Goal: Task Accomplishment & Management: Use online tool/utility

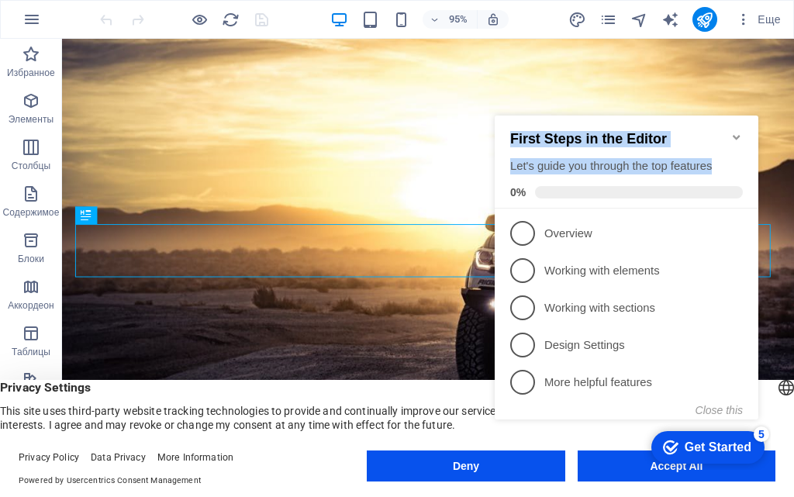
drag, startPoint x: 724, startPoint y: 160, endPoint x: 512, endPoint y: 125, distance: 214.4
click at [512, 131] on div "First Steps in the Editor Let's guide you through the top features 0%" at bounding box center [626, 164] width 232 height 67
copy div "First Steps in the Editor Let's guide you through the top features"
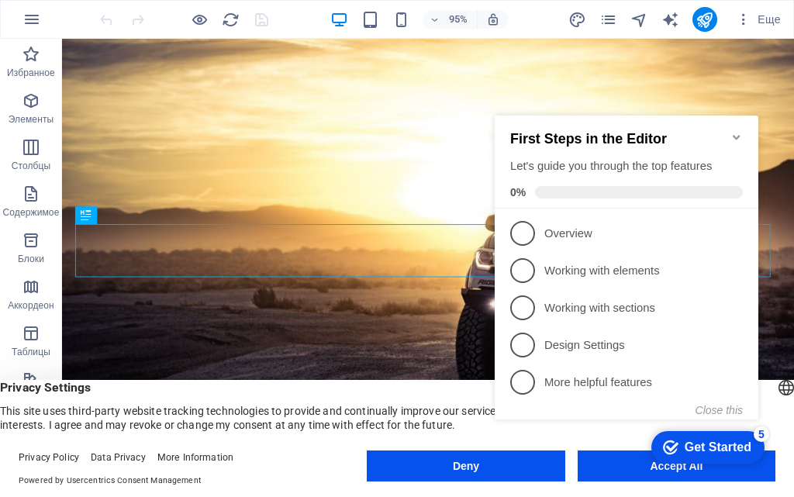
click at [731, 131] on icon "Minimize checklist" at bounding box center [736, 137] width 12 height 12
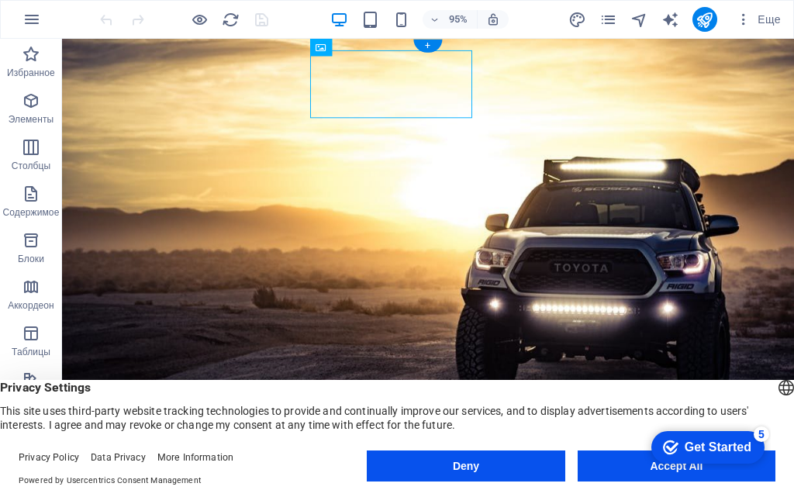
drag, startPoint x: 404, startPoint y: 88, endPoint x: 371, endPoint y: 89, distance: 32.6
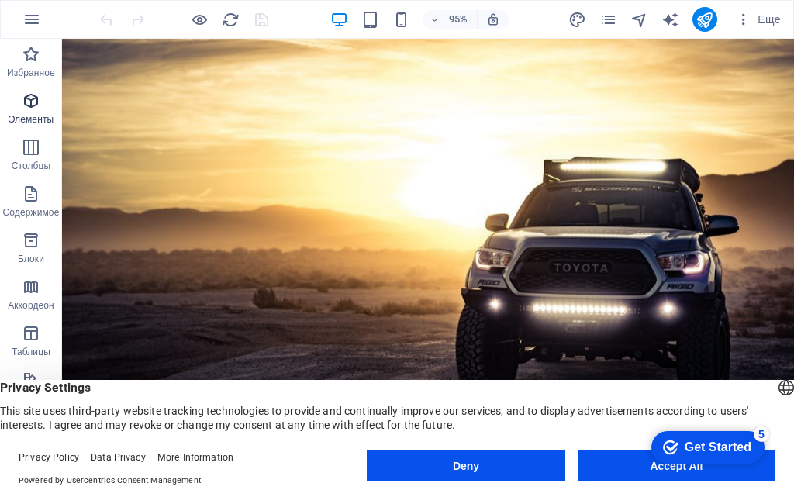
click at [36, 112] on span "Элементы" at bounding box center [31, 109] width 62 height 37
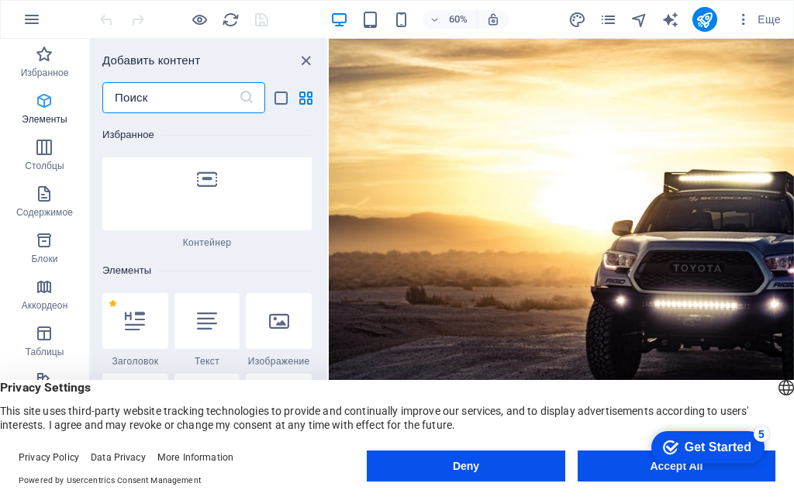
scroll to position [292, 0]
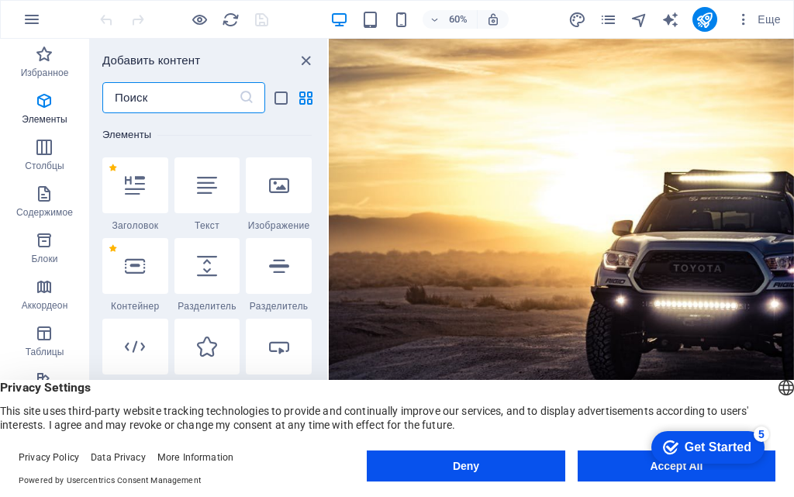
click at [181, 101] on input "text" at bounding box center [170, 97] width 136 height 31
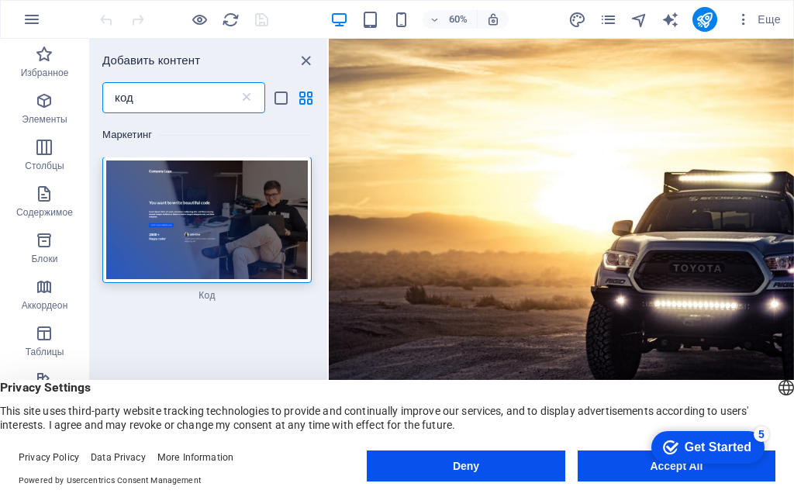
scroll to position [0, 0]
type input "код"
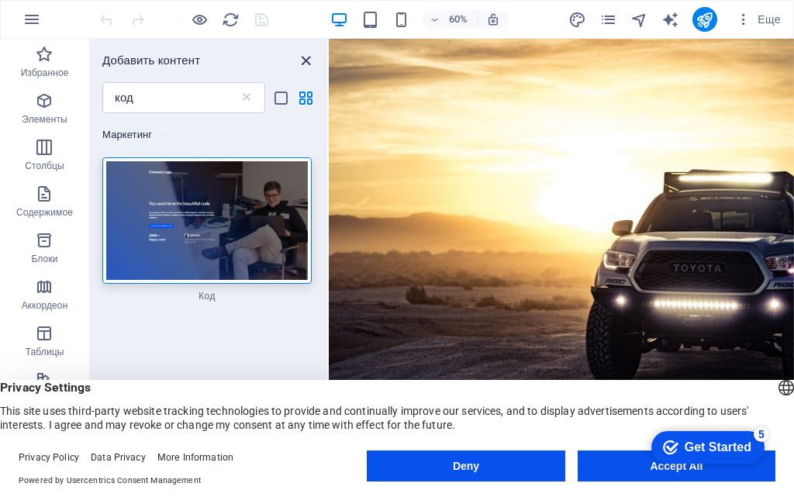
click at [298, 58] on icon "close panel" at bounding box center [306, 61] width 18 height 18
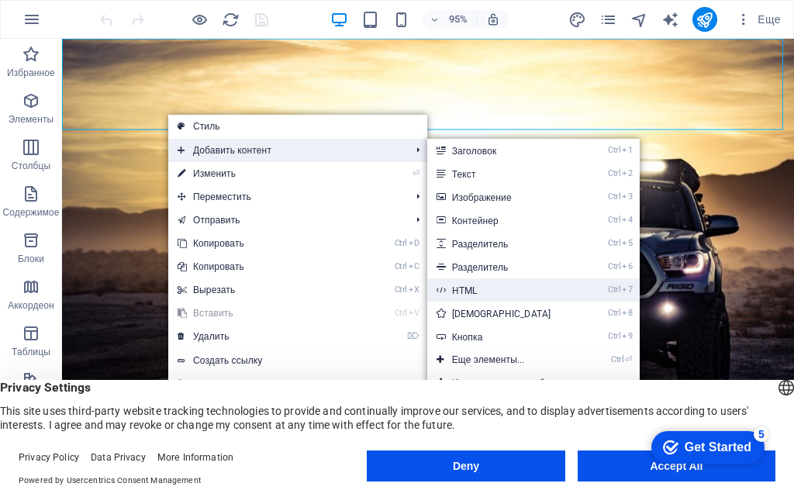
click at [475, 288] on link "Ctrl 7 HTML" at bounding box center [504, 289] width 155 height 23
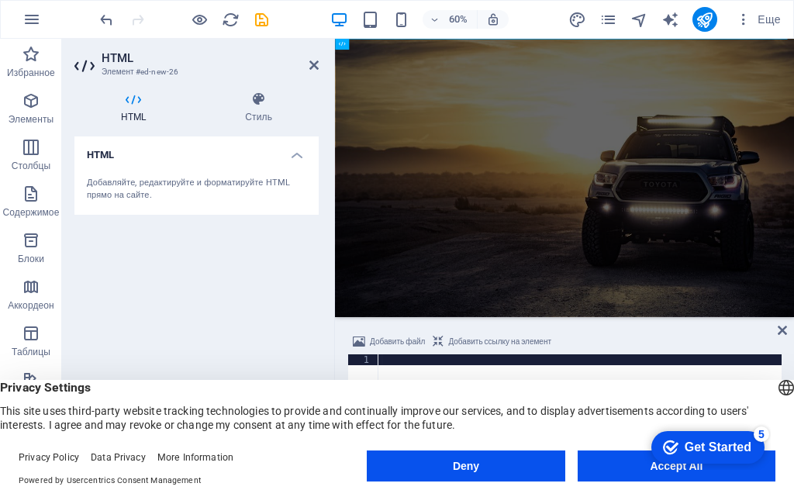
drag, startPoint x: 171, startPoint y: 191, endPoint x: 117, endPoint y: 185, distance: 54.6
click at [117, 185] on div "Добавляйте, редактируйте и форматируйте HTML прямо на сайте." at bounding box center [196, 190] width 219 height 26
click at [131, 104] on icon at bounding box center [133, 98] width 118 height 15
click at [135, 177] on div "Добавляйте, редактируйте и форматируйте HTML прямо на сайте." at bounding box center [196, 190] width 219 height 26
click div "checkmark Get Started 5 First Steps in the Editor Let's guide you through the t…"
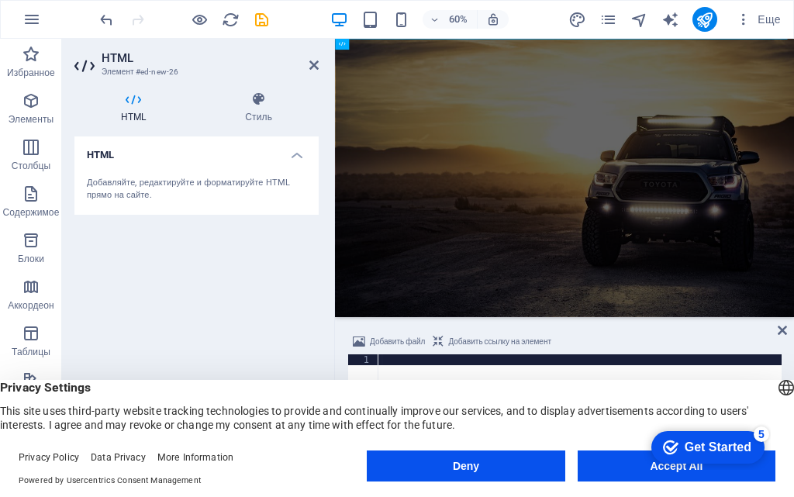
click div "checkmark Get Started 5 First Steps in the Editor Let's guide you through the t…"
click at [478, 458] on button "Deny" at bounding box center [466, 465] width 198 height 31
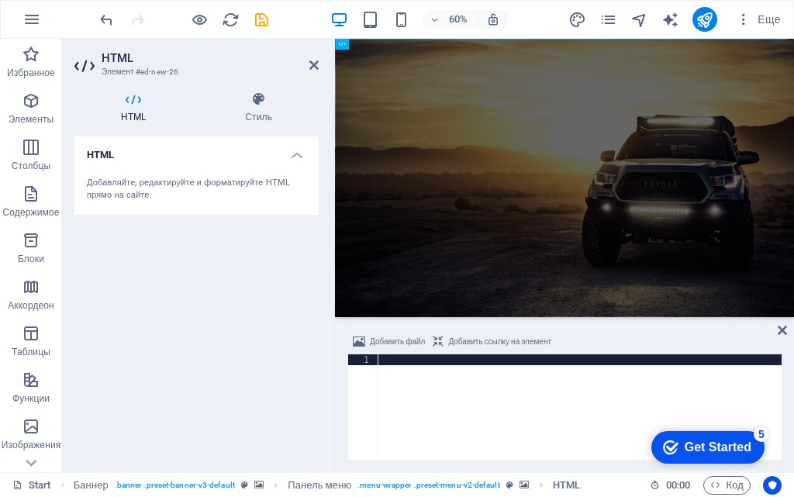
click at [123, 177] on div "Добавляйте, редактируйте и форматируйте HTML прямо на сайте." at bounding box center [196, 190] width 219 height 26
drag, startPoint x: 144, startPoint y: 184, endPoint x: 177, endPoint y: 166, distance: 37.8
click at [177, 166] on div "Добавляйте, редактируйте и форматируйте HTML прямо на сайте." at bounding box center [196, 189] width 244 height 50
click at [418, 401] on div at bounding box center [579, 417] width 403 height 127
click at [401, 363] on div at bounding box center [579, 417] width 403 height 127
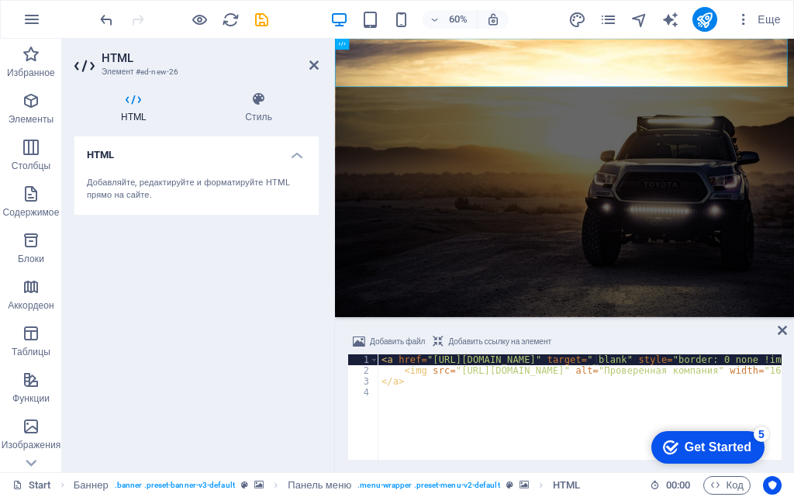
paste textarea "1212300011890"
type textarea "<a href="[URL][DOMAIN_NAME]" target="_blank" style="border: 0 none !important;"…"
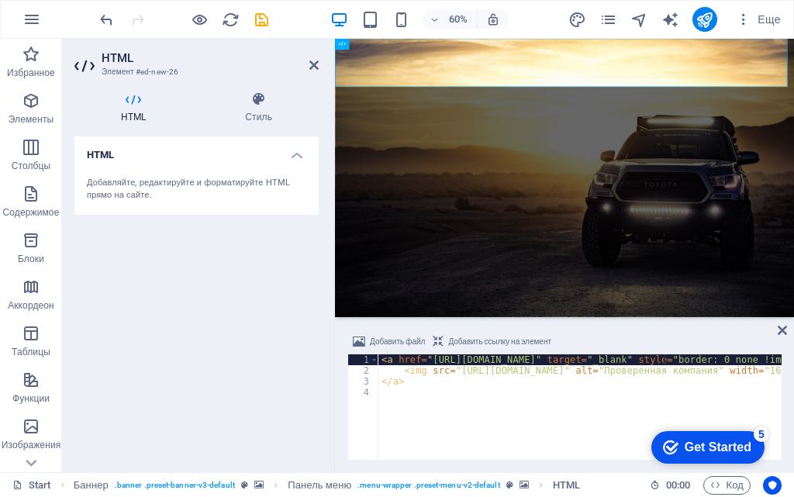
click at [687, 447] on div "Get Started" at bounding box center [717, 447] width 67 height 14
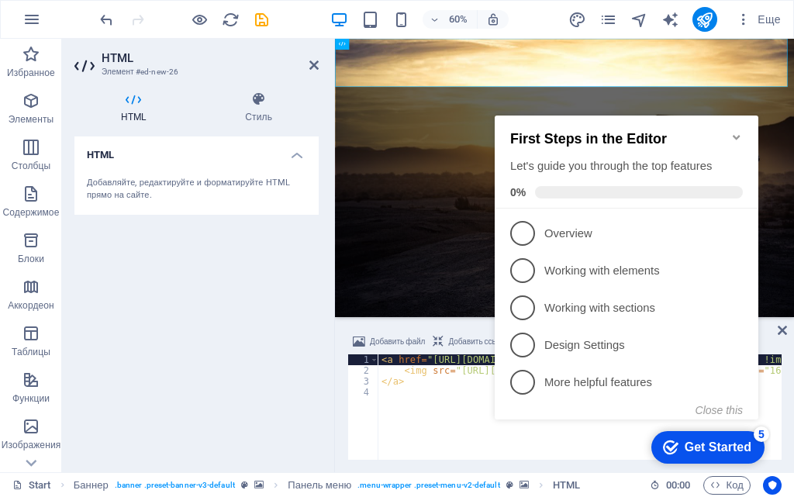
click at [735, 131] on icon "Minimize checklist" at bounding box center [736, 137] width 12 height 12
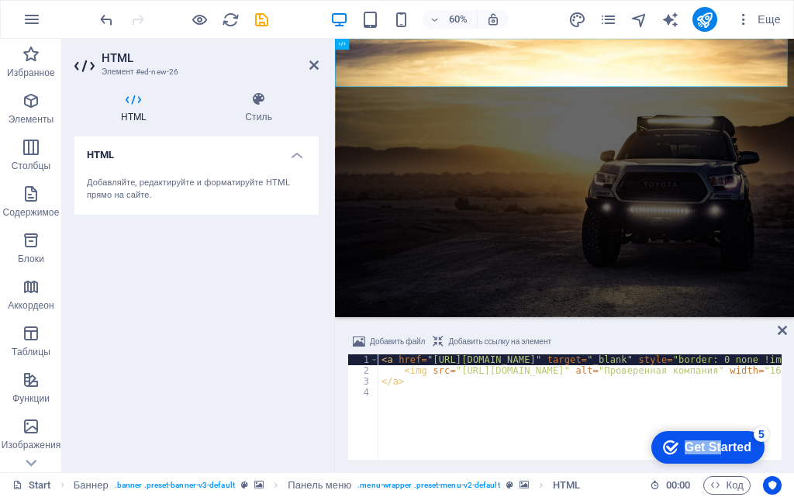
drag, startPoint x: 717, startPoint y: 444, endPoint x: 597, endPoint y: 412, distance: 124.3
click html "checkmark Get Started 5 First Steps in the Editor Let's guide you through the t…"
click at [665, 447] on icon "Get Started 5 items remaining, 0% complete" at bounding box center [670, 447] width 15 height 14
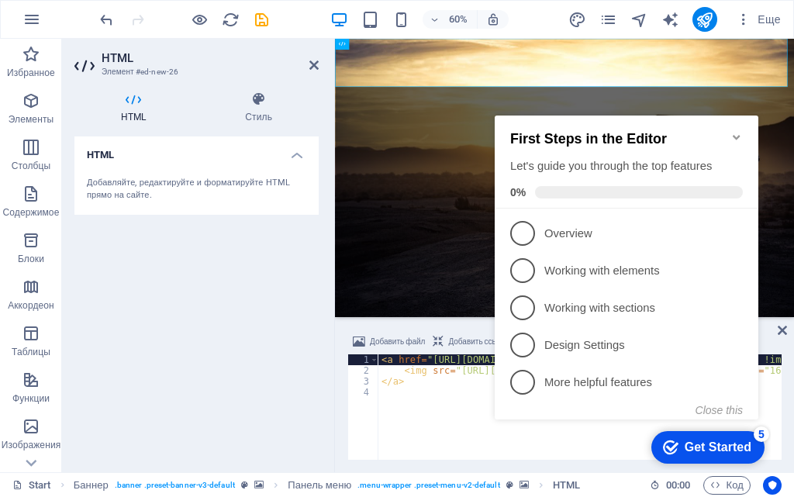
click at [666, 447] on icon "Get Started 5 items remaining, 0% complete" at bounding box center [670, 447] width 15 height 14
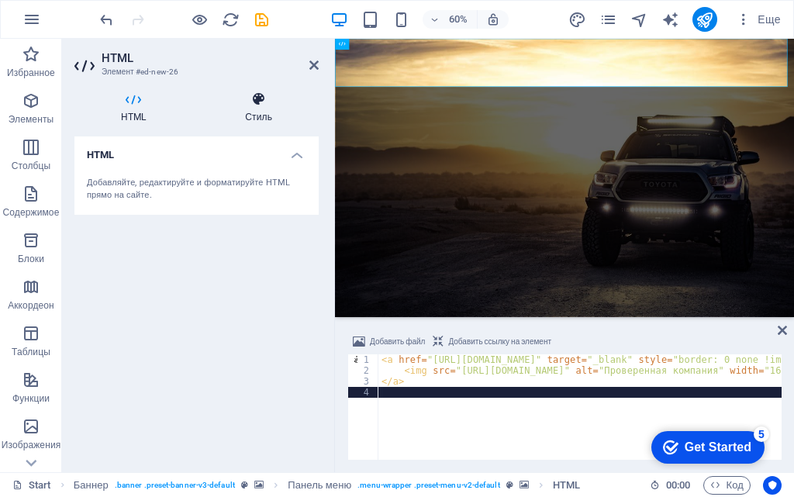
click at [254, 99] on icon at bounding box center [258, 98] width 120 height 15
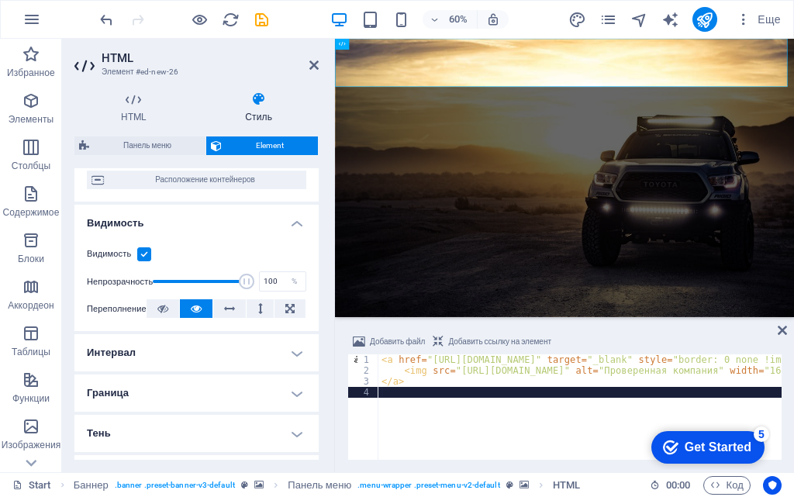
scroll to position [155, 0]
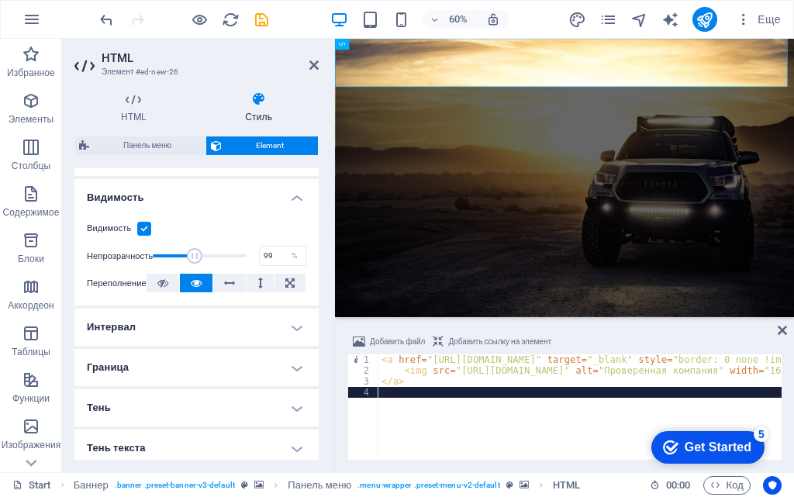
type input "100"
click at [245, 257] on span at bounding box center [246, 255] width 15 height 15
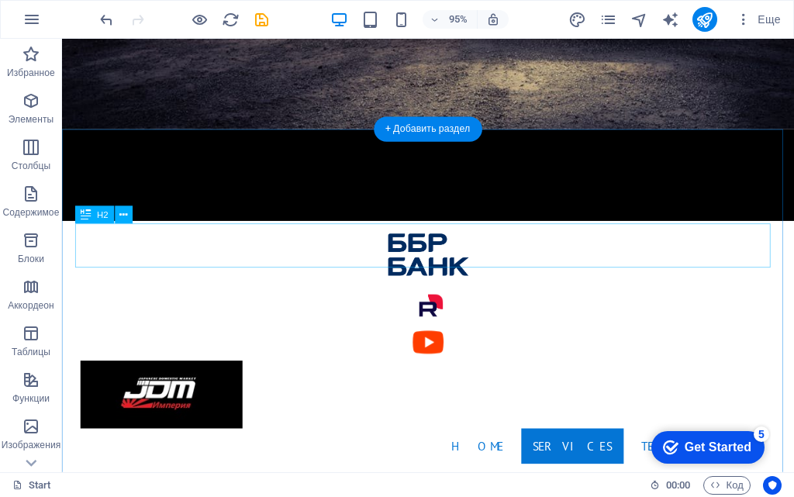
scroll to position [0, 0]
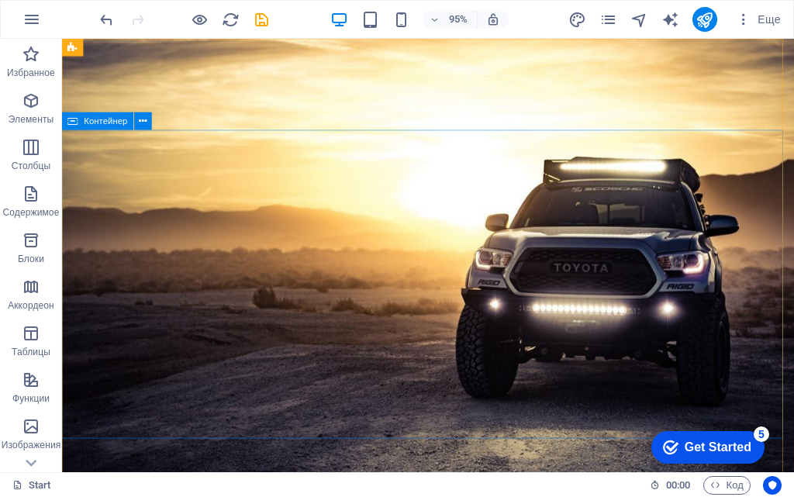
click at [102, 123] on span "Контейнер" at bounding box center [105, 121] width 43 height 9
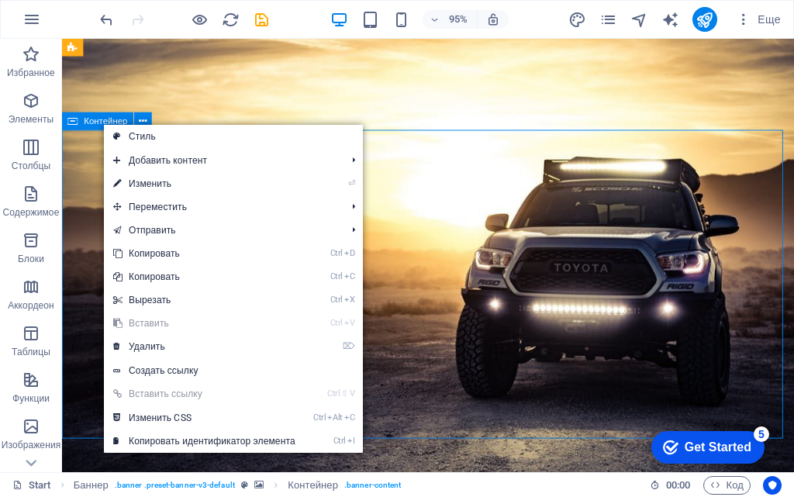
click at [90, 122] on span "Контейнер" at bounding box center [105, 121] width 43 height 9
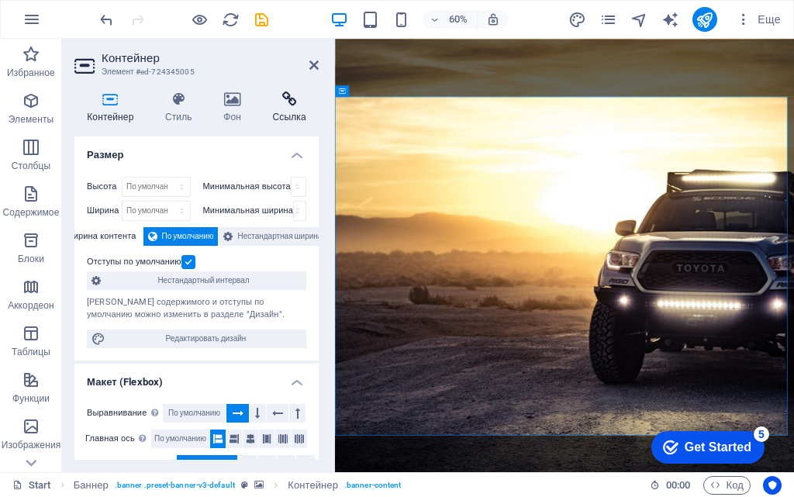
click at [293, 112] on h4 "Ссылка" at bounding box center [289, 107] width 59 height 33
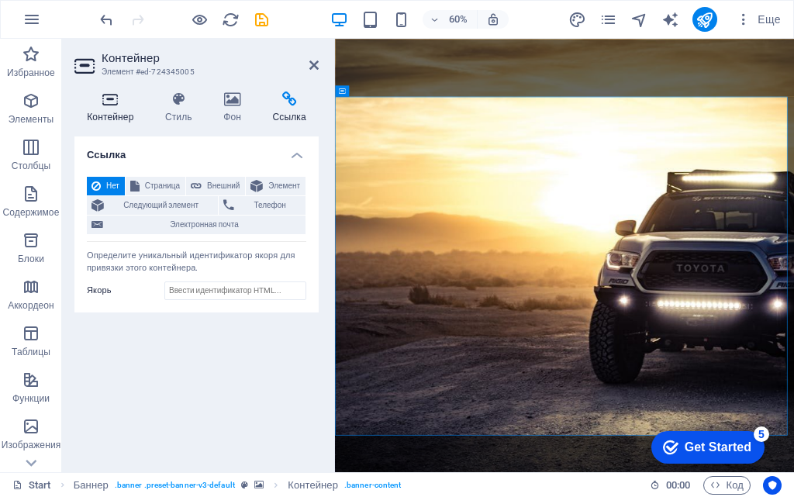
click at [119, 112] on h4 "Контейнер" at bounding box center [113, 107] width 78 height 33
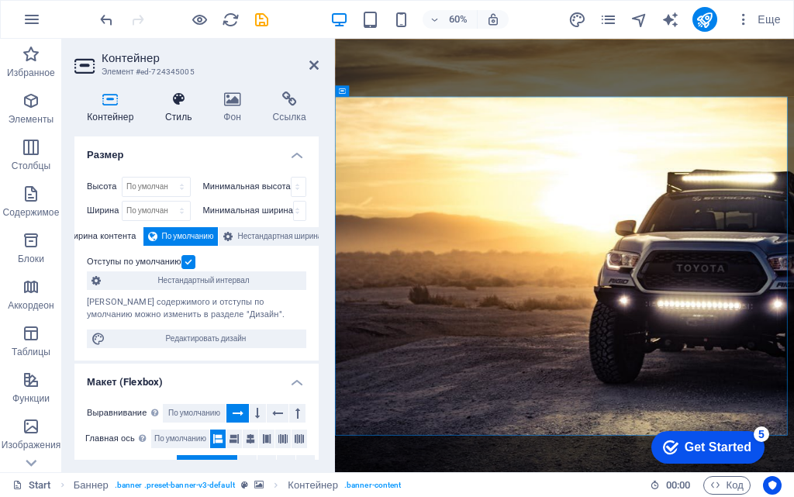
click at [174, 109] on h4 "Стиль" at bounding box center [182, 107] width 58 height 33
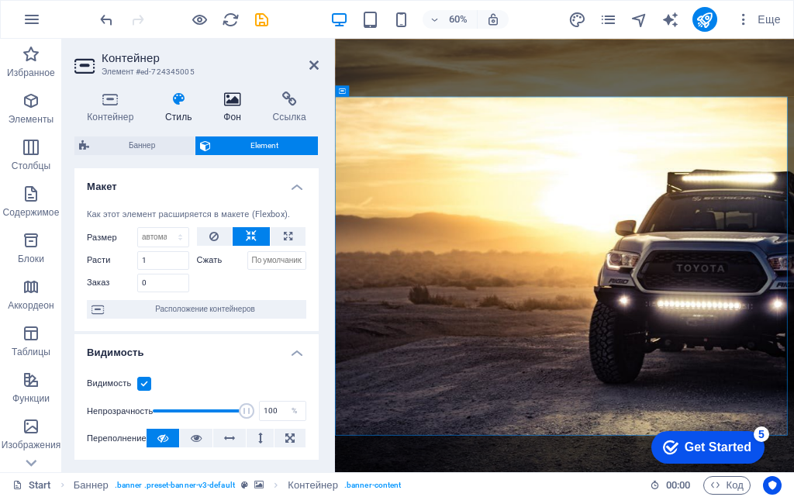
click at [230, 101] on icon at bounding box center [232, 98] width 43 height 15
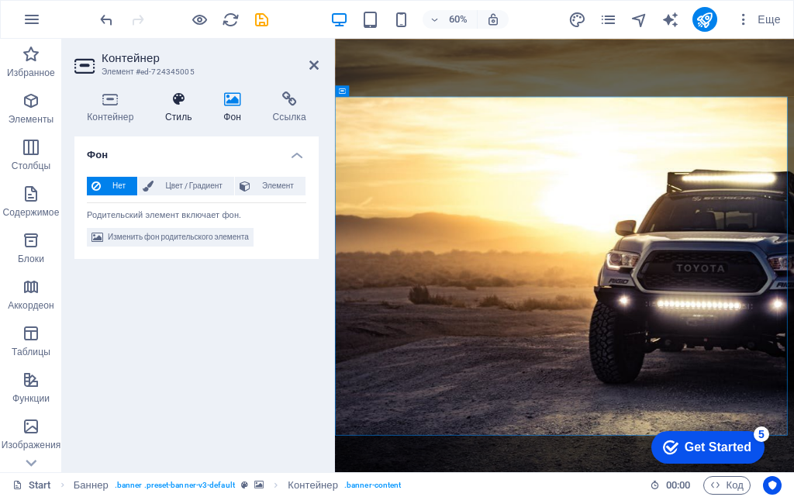
click at [177, 105] on icon at bounding box center [179, 98] width 52 height 15
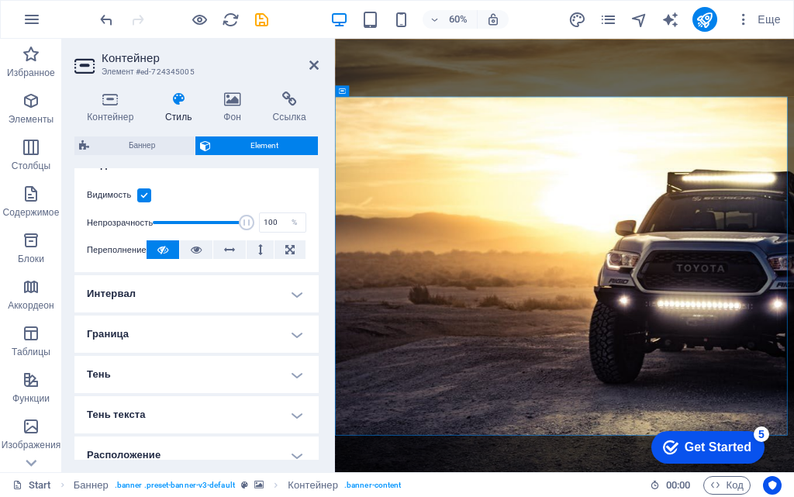
scroll to position [232, 0]
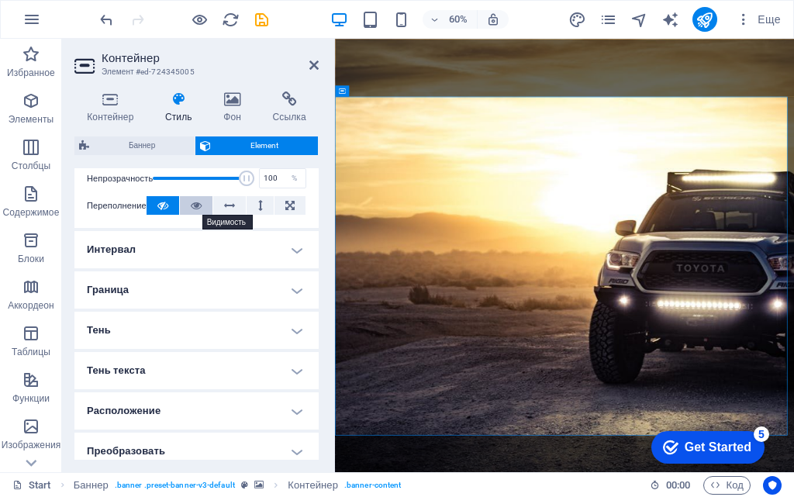
click at [191, 205] on icon at bounding box center [196, 205] width 11 height 19
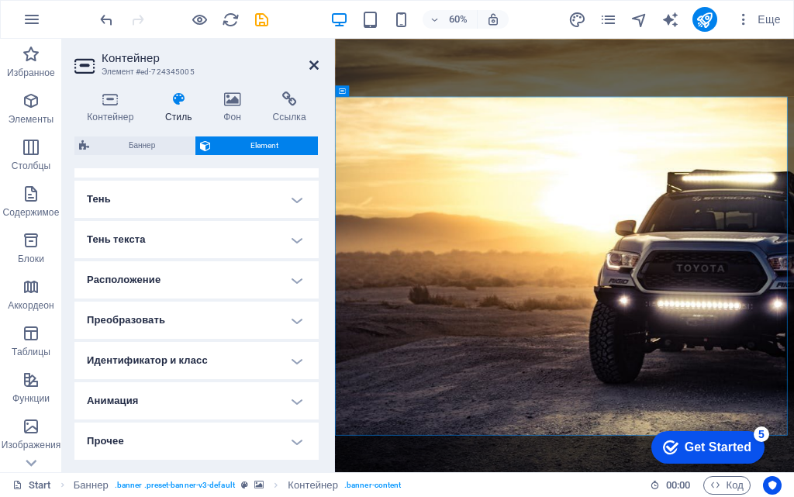
click at [315, 65] on icon at bounding box center [313, 65] width 9 height 12
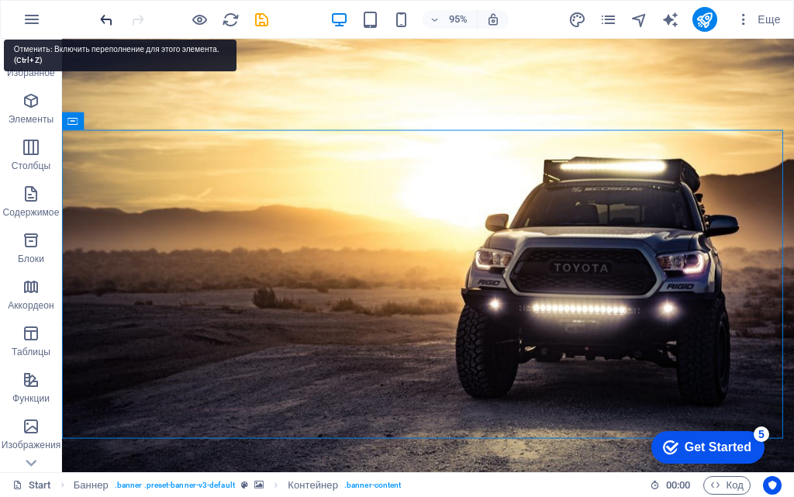
click at [103, 16] on icon "undo" at bounding box center [107, 20] width 18 height 18
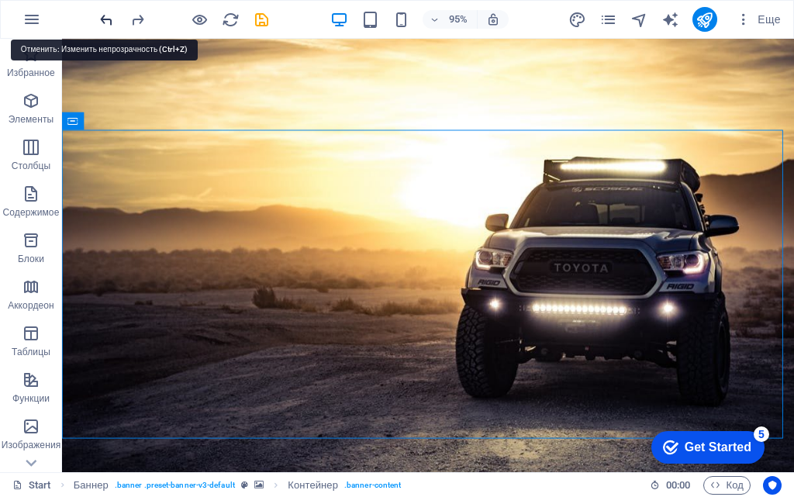
click at [103, 16] on icon "undo" at bounding box center [107, 20] width 18 height 18
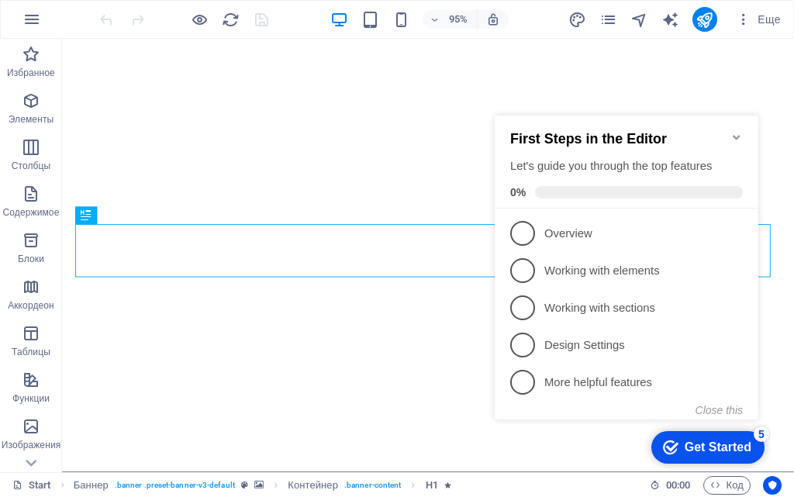
click at [739, 135] on icon "Minimize checklist" at bounding box center [736, 137] width 12 height 12
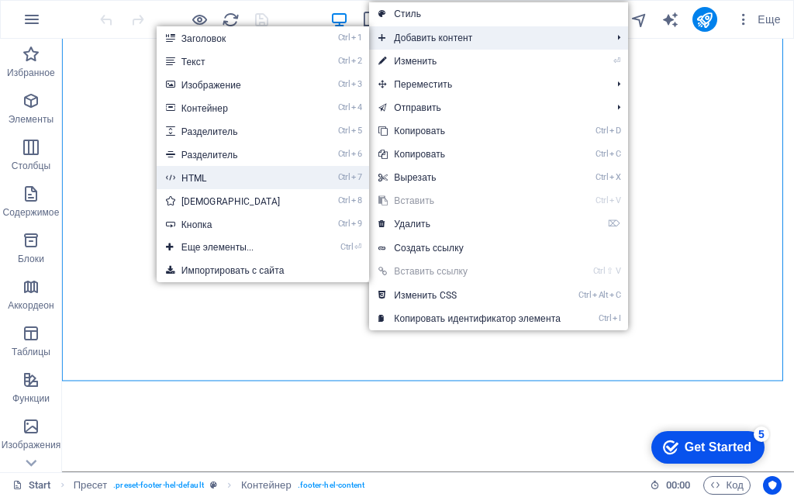
click at [221, 174] on link "Ctrl 7 HTML" at bounding box center [234, 177] width 155 height 23
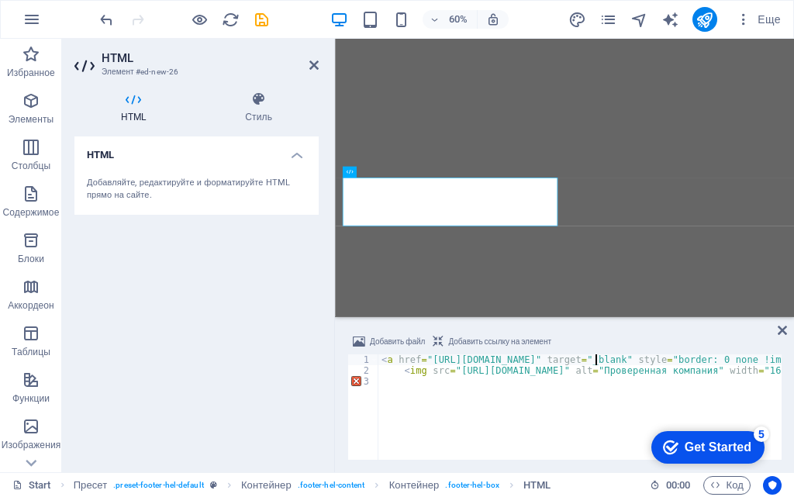
paste textarea "1212300011890"
type textarea "<a href="[URL][DOMAIN_NAME]" target="_blank" style="border: 0 none !important;"…"
click at [258, 109] on h4 "Стиль" at bounding box center [258, 107] width 120 height 33
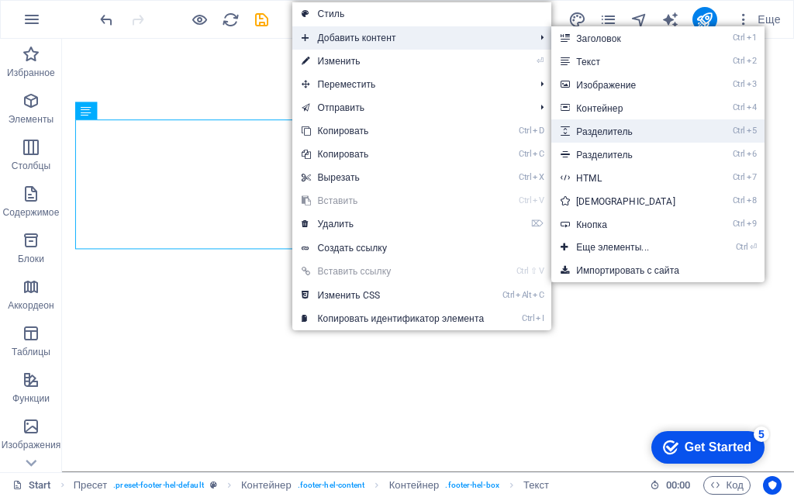
click at [618, 133] on link "Ctrl 5 Разделитель" at bounding box center [628, 130] width 155 height 23
select select "px"
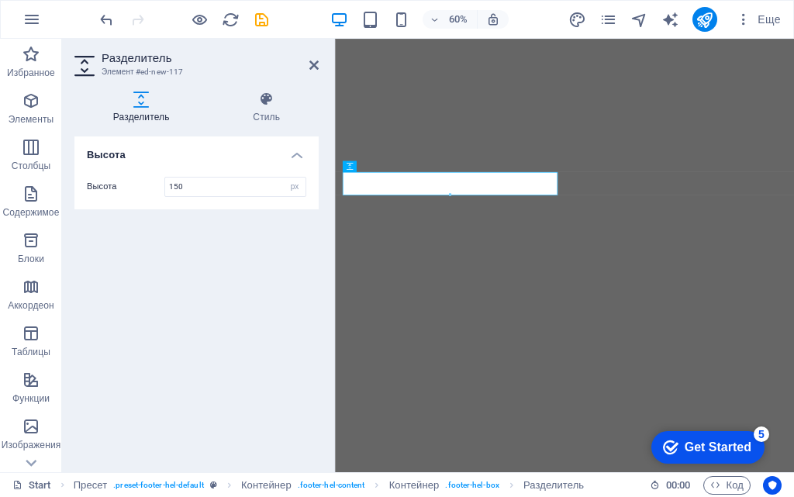
type input "150"
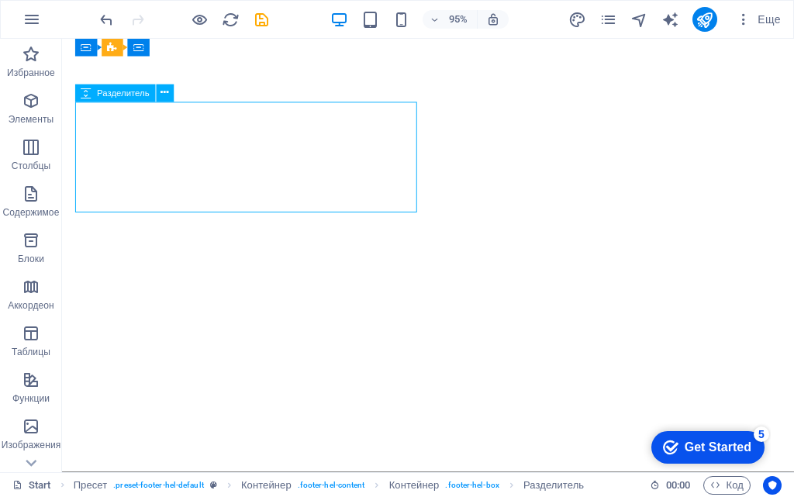
select select "px"
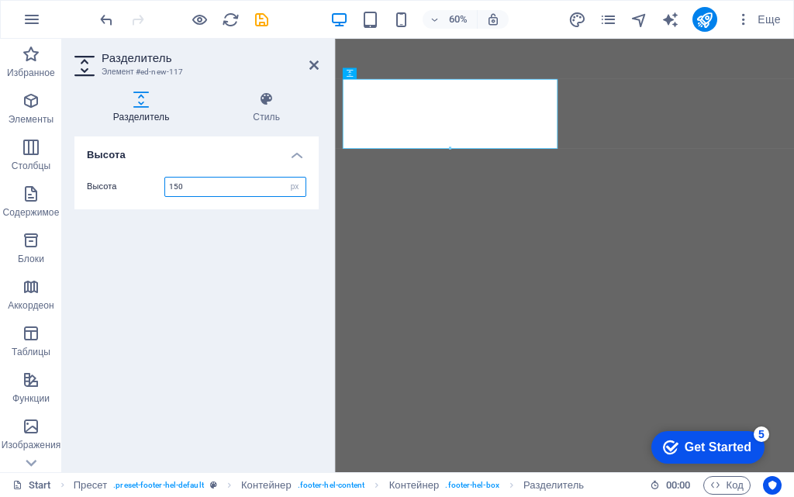
drag, startPoint x: 216, startPoint y: 186, endPoint x: 150, endPoint y: 195, distance: 67.3
click at [150, 195] on div "Высота 150 px rem vh vw" at bounding box center [196, 187] width 219 height 20
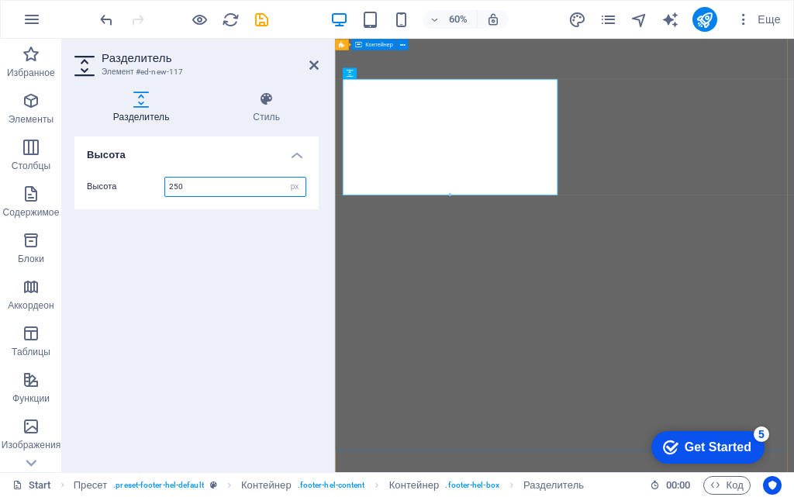
type input "250"
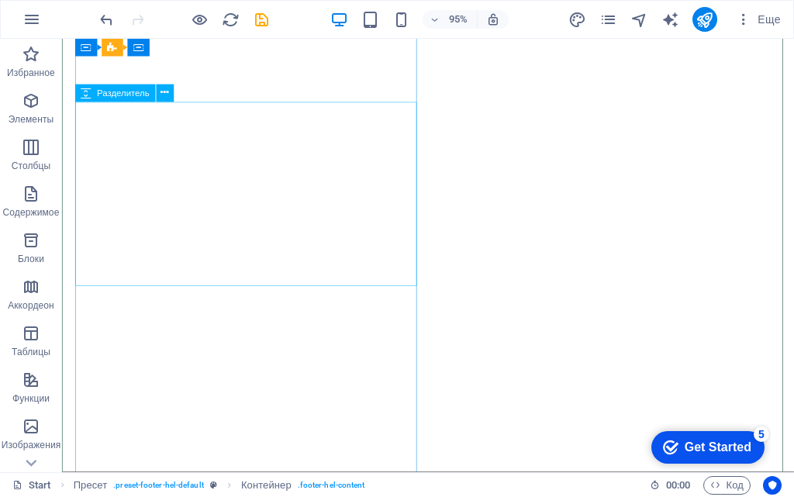
select select "px"
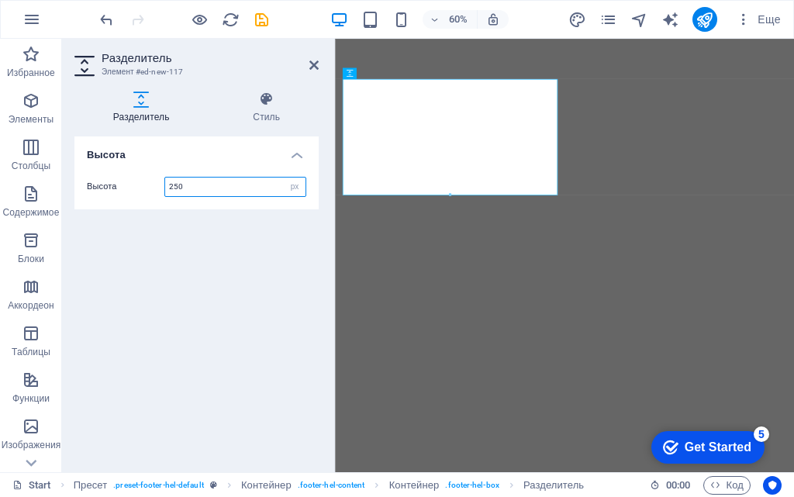
drag, startPoint x: 203, startPoint y: 185, endPoint x: 160, endPoint y: 191, distance: 43.7
click at [160, 191] on div "Высота 250 px rem vh vw" at bounding box center [196, 187] width 219 height 20
type input "100"
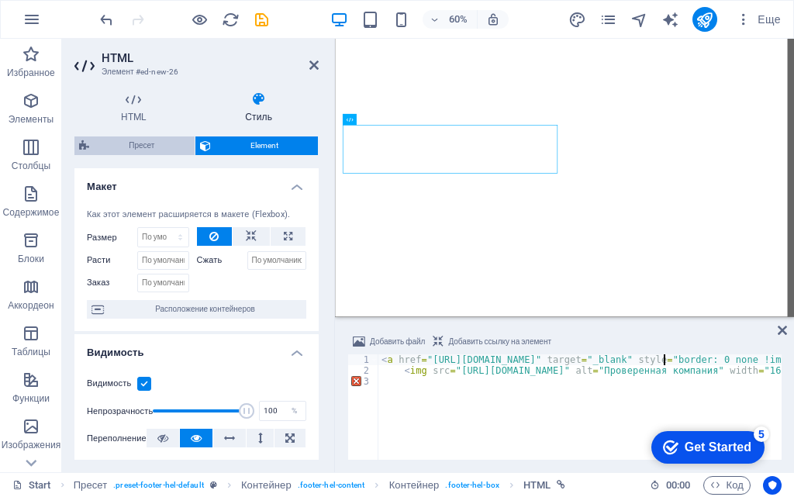
click at [157, 144] on span "Пресет" at bounding box center [142, 145] width 96 height 19
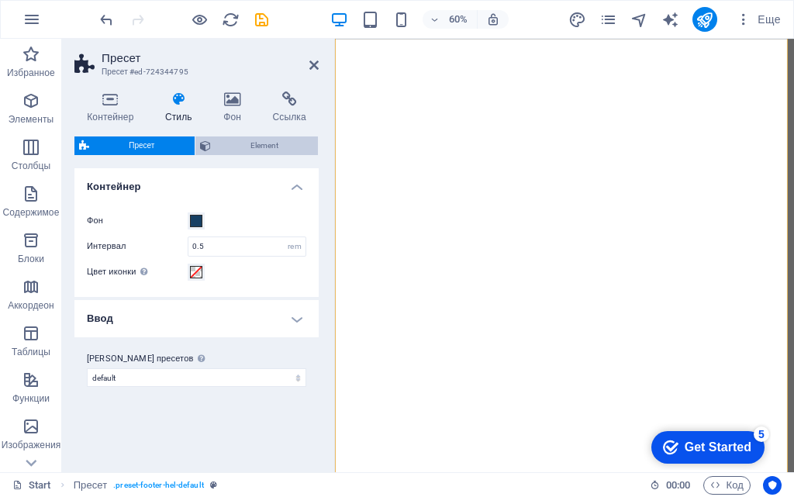
click at [258, 143] on span "Element" at bounding box center [264, 145] width 98 height 19
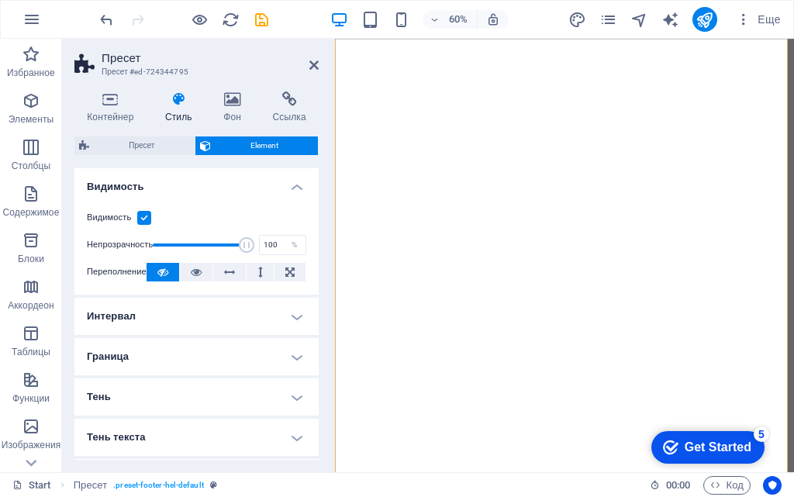
scroll to position [77, 0]
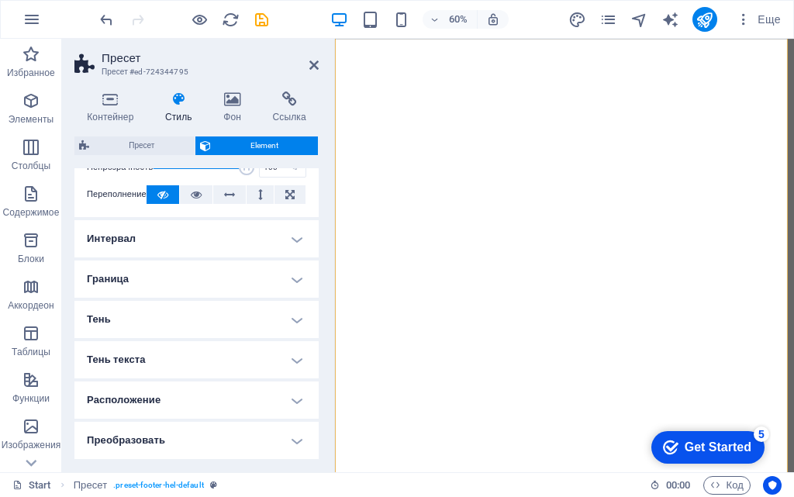
click at [290, 237] on h4 "Интервал" at bounding box center [196, 238] width 244 height 37
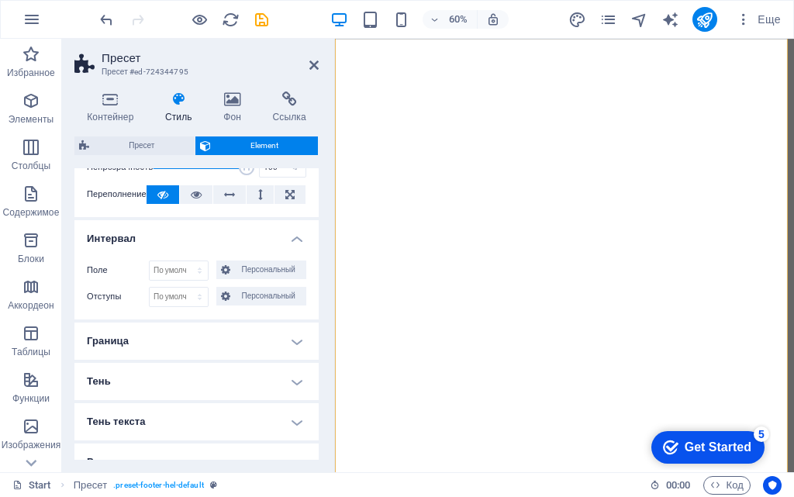
click at [290, 237] on h4 "Интервал" at bounding box center [196, 234] width 244 height 28
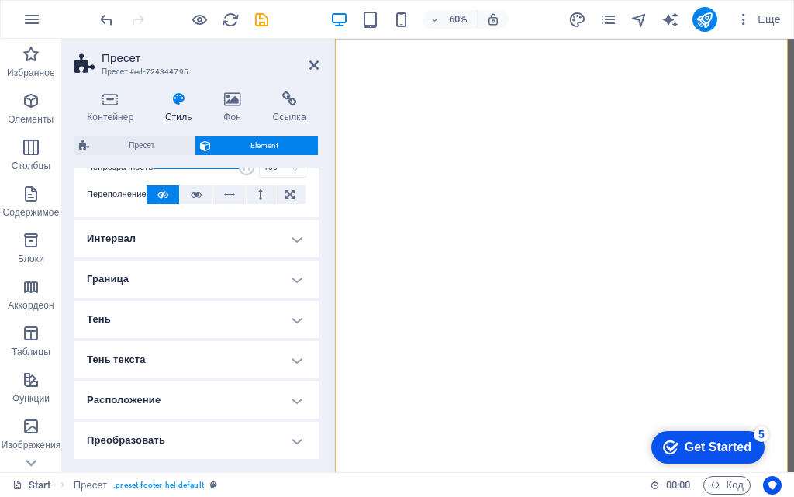
click at [289, 399] on h4 "Расположение" at bounding box center [196, 399] width 244 height 37
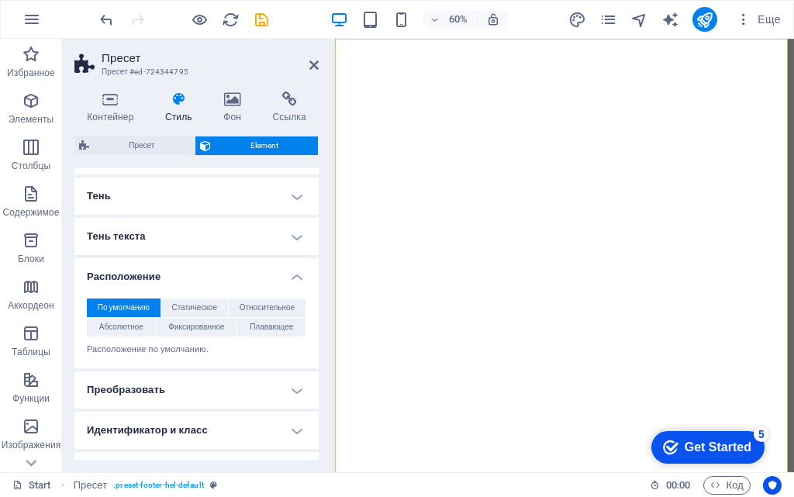
scroll to position [232, 0]
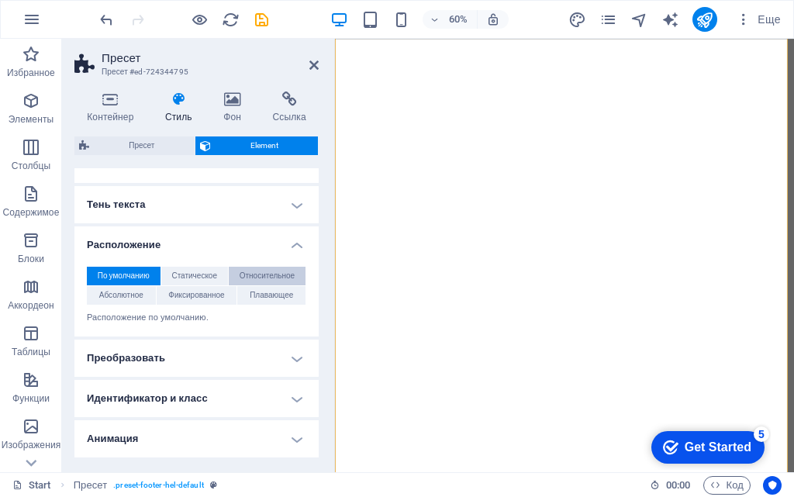
click at [269, 280] on span "Относительное" at bounding box center [266, 276] width 55 height 19
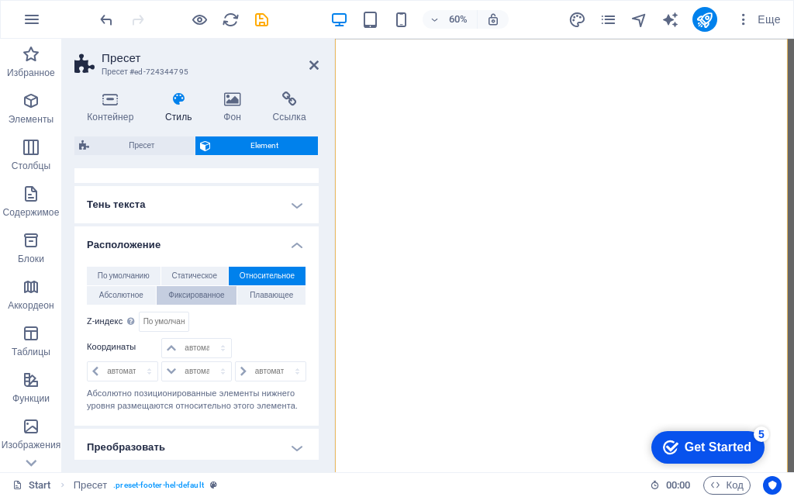
click at [199, 298] on span "Фиксированное" at bounding box center [196, 295] width 56 height 19
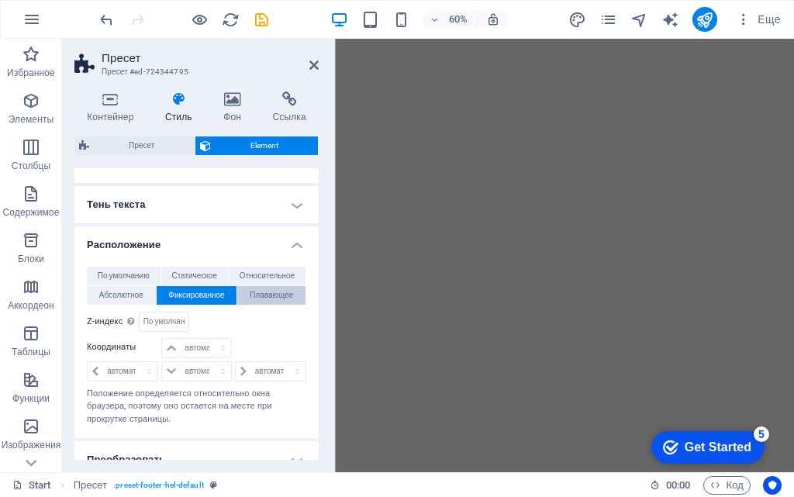
click at [271, 295] on span "Плавающее" at bounding box center [271, 295] width 43 height 19
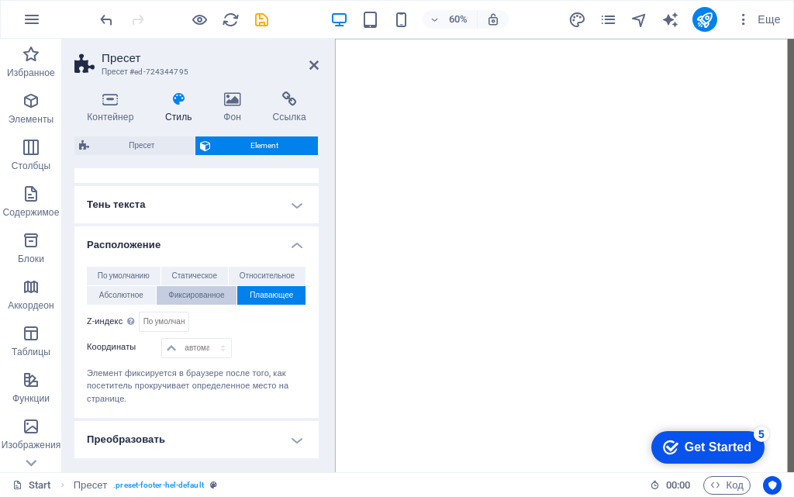
click at [184, 297] on span "Фиксированное" at bounding box center [196, 295] width 56 height 19
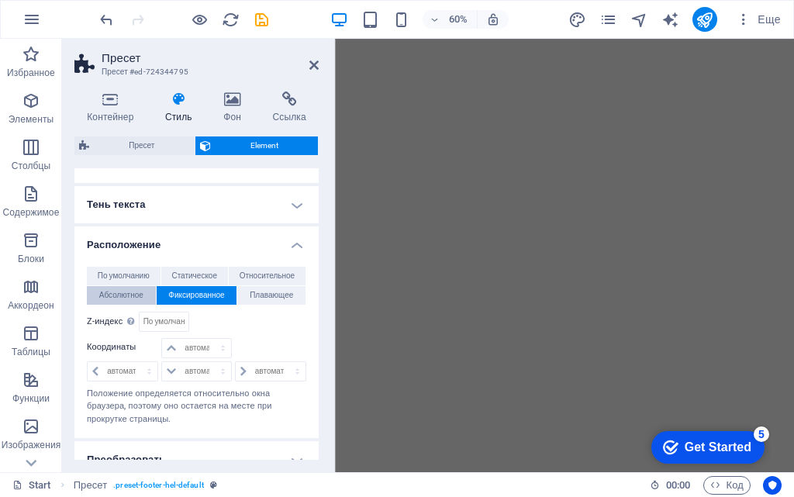
click at [142, 297] on span "Абсолютное" at bounding box center [121, 295] width 44 height 19
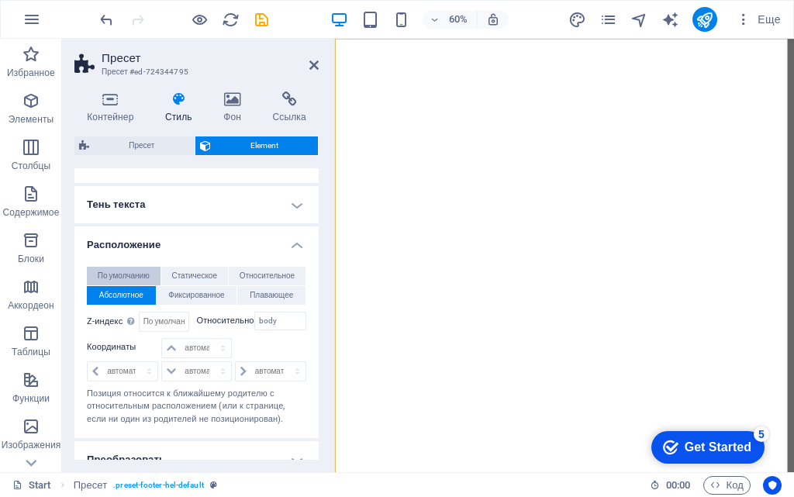
click at [143, 273] on span "По умолчанию" at bounding box center [124, 276] width 52 height 19
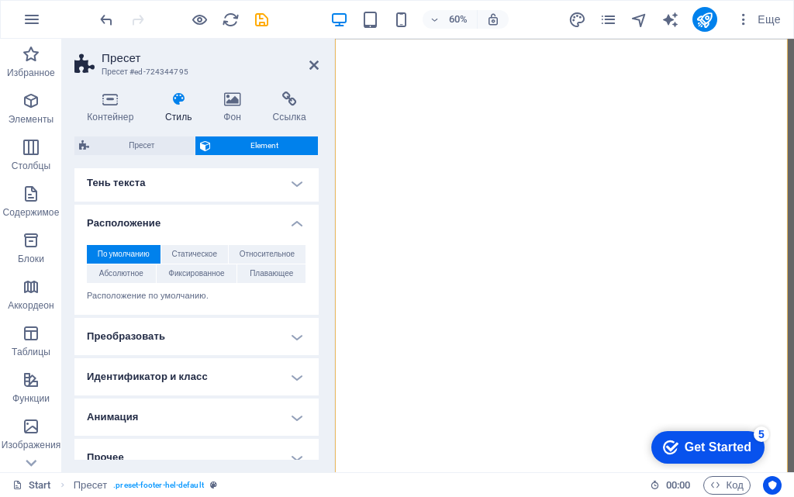
scroll to position [270, 0]
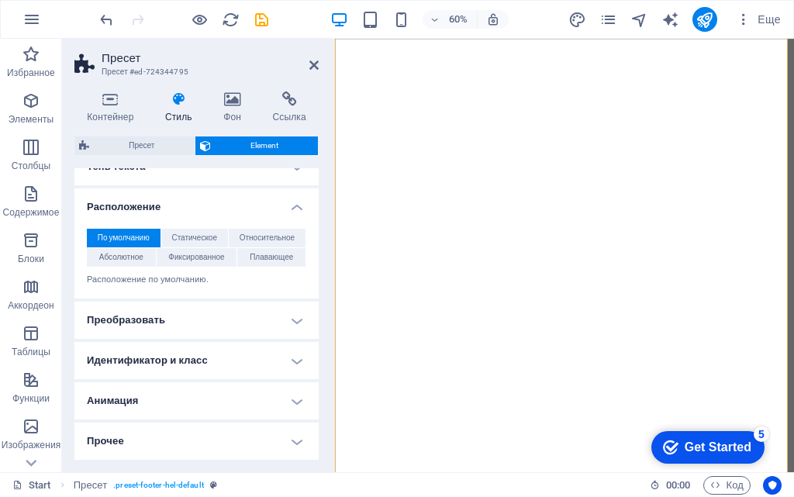
click at [298, 315] on h4 "Преобразовать" at bounding box center [196, 319] width 244 height 37
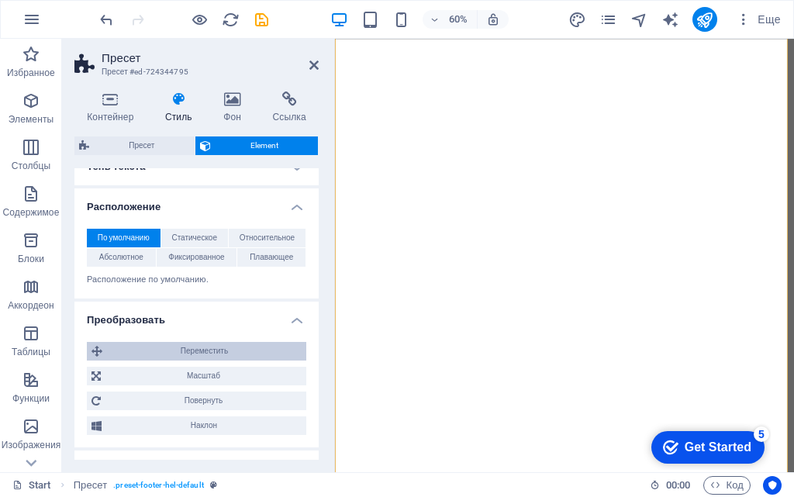
click at [204, 348] on span "Переместить" at bounding box center [204, 351] width 195 height 19
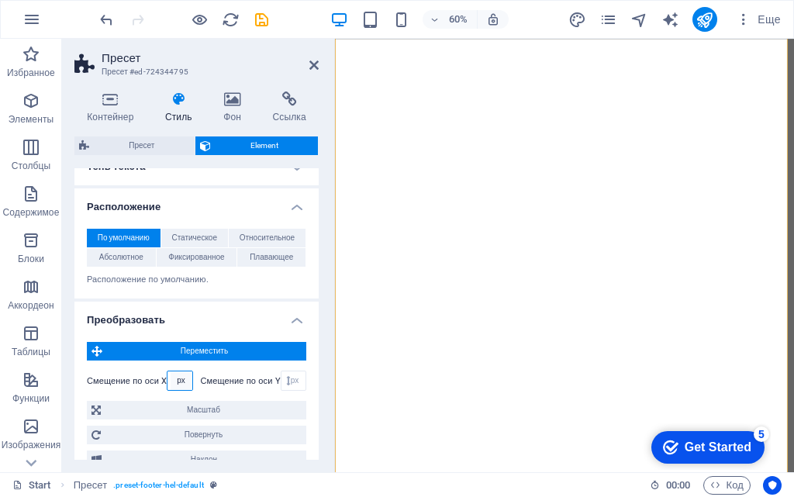
click at [176, 381] on select "px rem % em vh vw" at bounding box center [181, 380] width 22 height 19
click at [152, 383] on label "Смещение по оси X" at bounding box center [127, 381] width 80 height 9
click at [161, 381] on label "Смещение по оси X" at bounding box center [127, 381] width 80 height 9
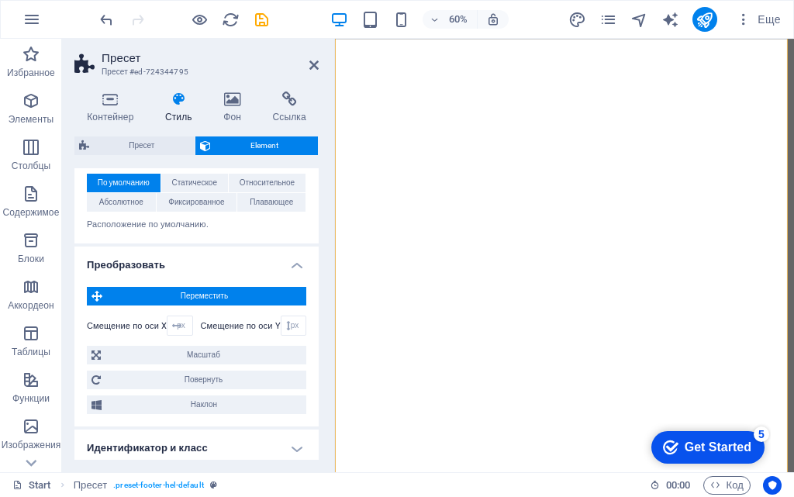
scroll to position [348, 0]
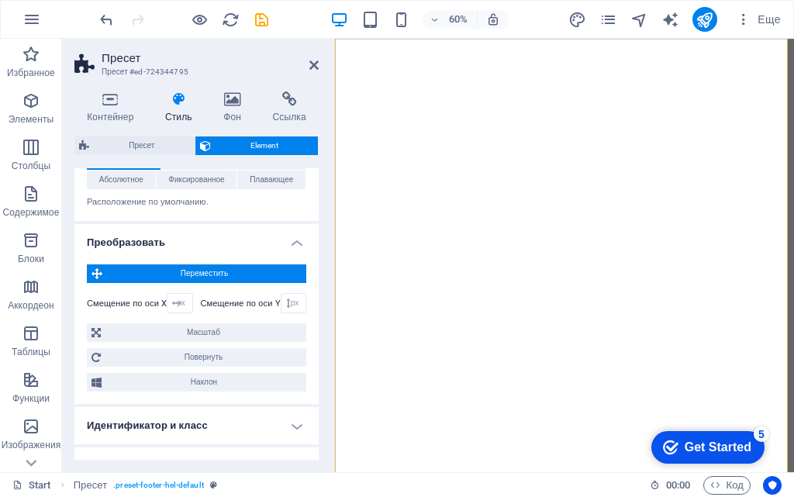
click at [229, 305] on label "Смещение по оси Y" at bounding box center [241, 303] width 80 height 9
click at [292, 304] on select "px rem % em vh vw" at bounding box center [295, 303] width 22 height 19
click at [177, 305] on select "px rem % em vh vw" at bounding box center [181, 303] width 22 height 19
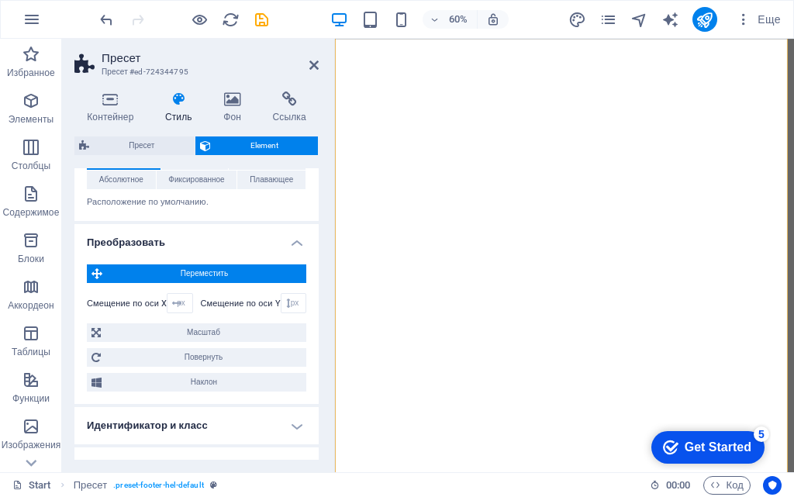
click at [134, 305] on label "Смещение по оси X" at bounding box center [127, 303] width 80 height 9
click at [174, 274] on span "Переместить" at bounding box center [204, 273] width 195 height 19
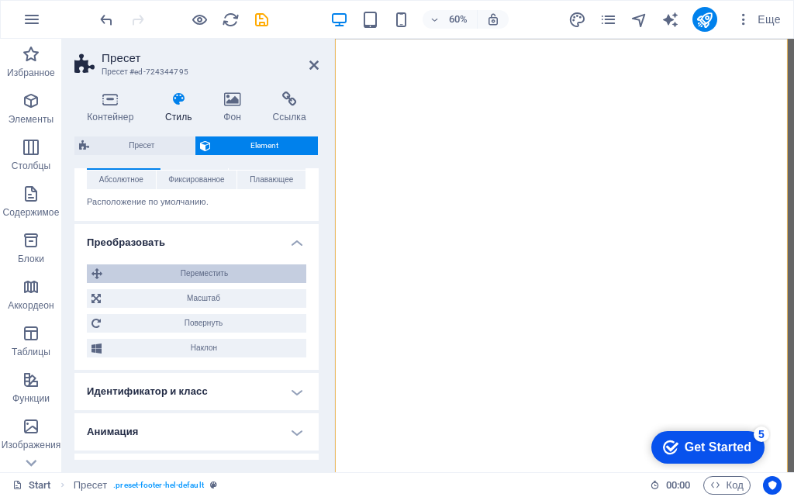
click at [174, 274] on span "Переместить" at bounding box center [204, 273] width 195 height 19
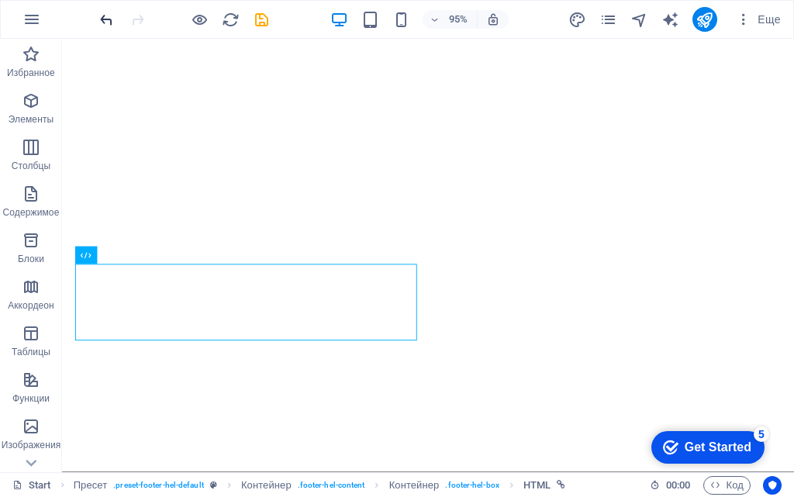
click at [103, 15] on icon "undo" at bounding box center [107, 20] width 18 height 18
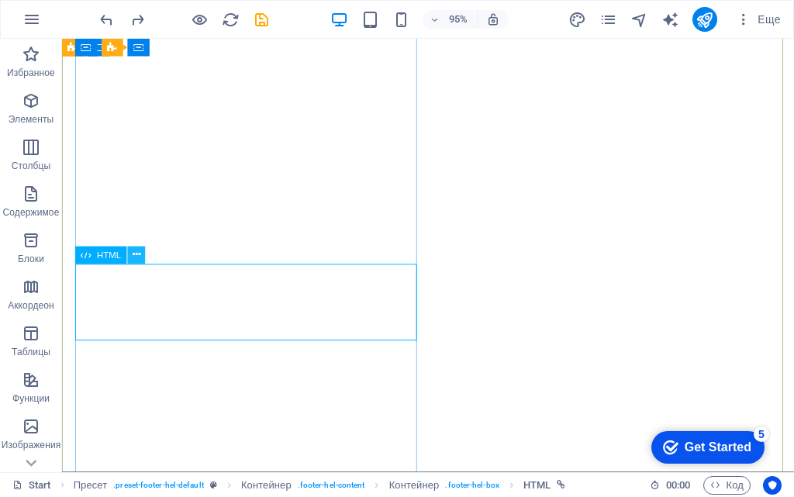
click at [134, 254] on icon at bounding box center [137, 254] width 8 height 15
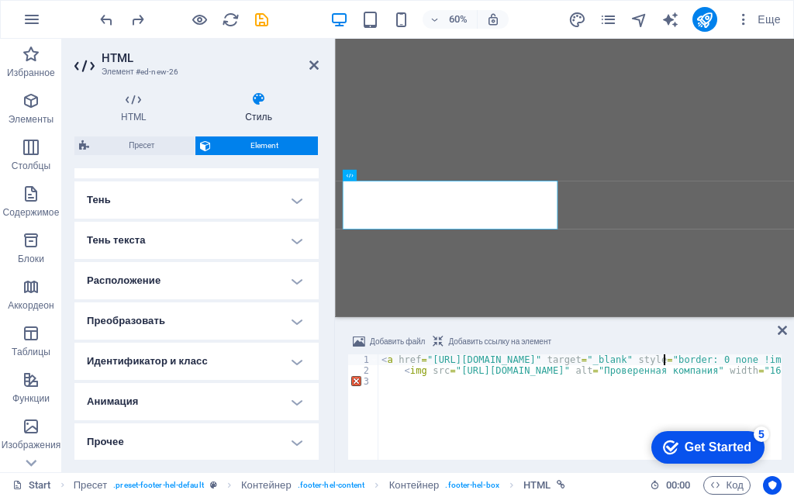
scroll to position [363, 0]
click at [301, 391] on h4 "Анимация" at bounding box center [196, 400] width 244 height 37
click at [293, 396] on h4 "Анимация" at bounding box center [196, 396] width 244 height 28
click at [293, 396] on h4 "Анимация" at bounding box center [196, 400] width 244 height 37
click at [293, 396] on h4 "Анимация" at bounding box center [196, 396] width 244 height 28
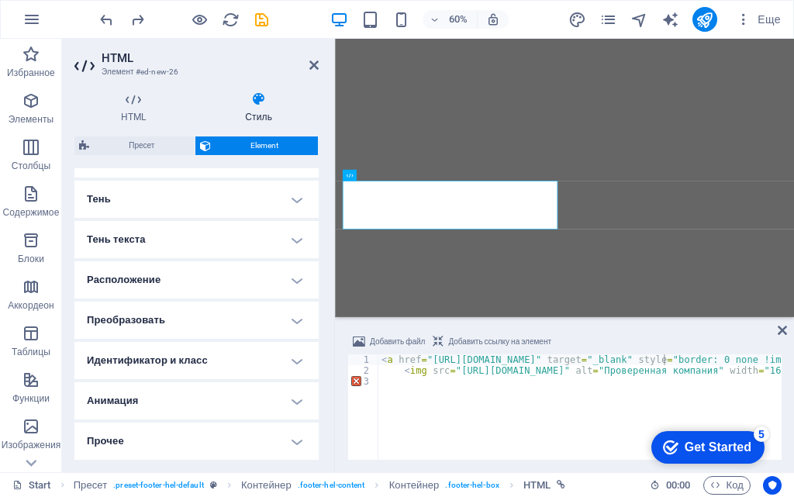
click at [290, 447] on h4 "Прочее" at bounding box center [196, 440] width 244 height 37
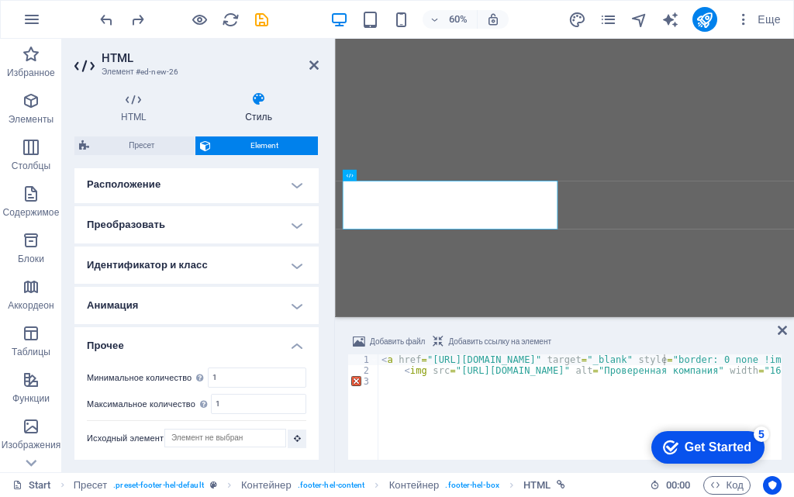
scroll to position [460, 0]
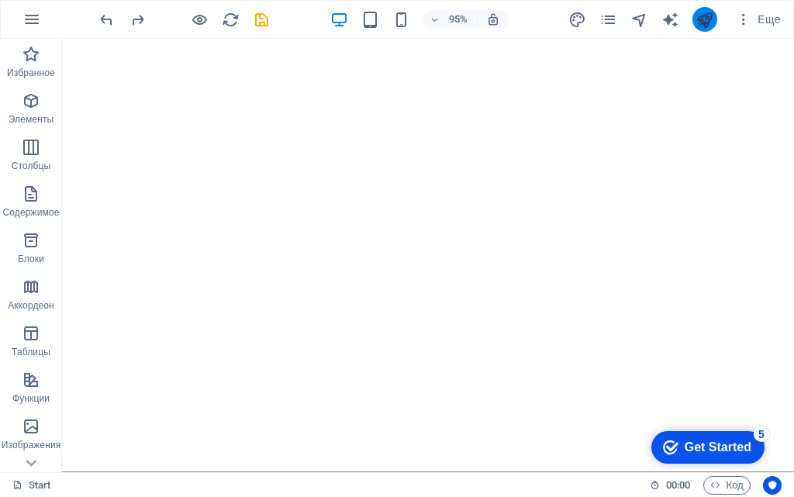
click at [704, 25] on icon "publish" at bounding box center [704, 20] width 18 height 18
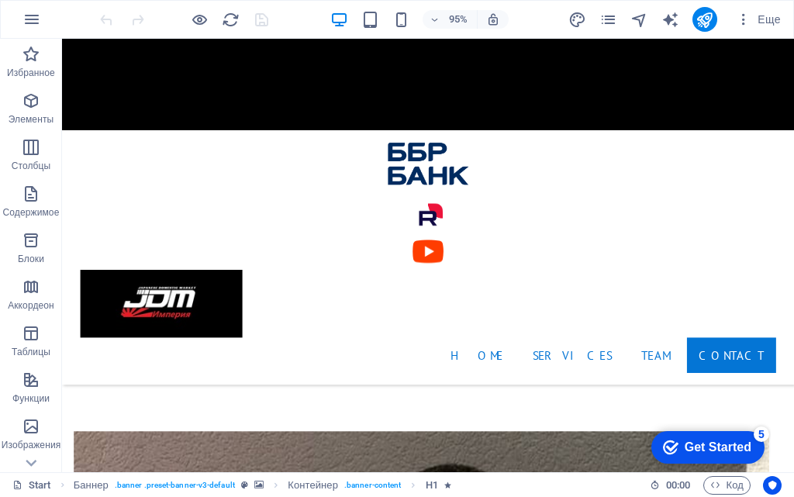
scroll to position [2433, 0]
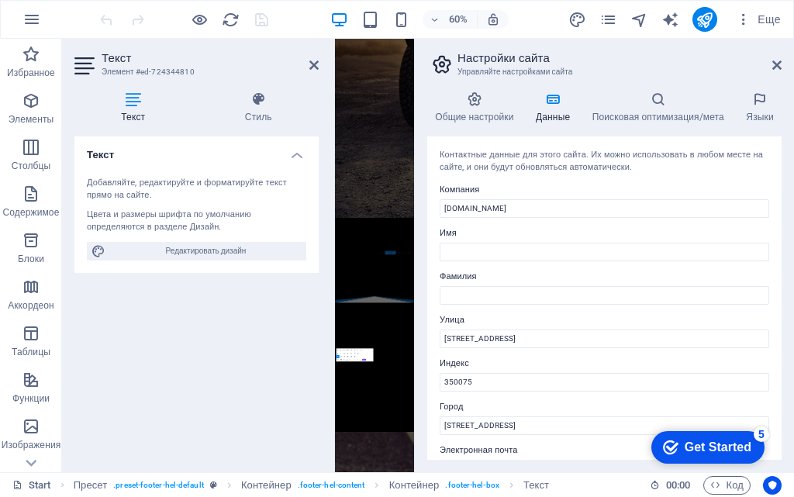
scroll to position [3253, 0]
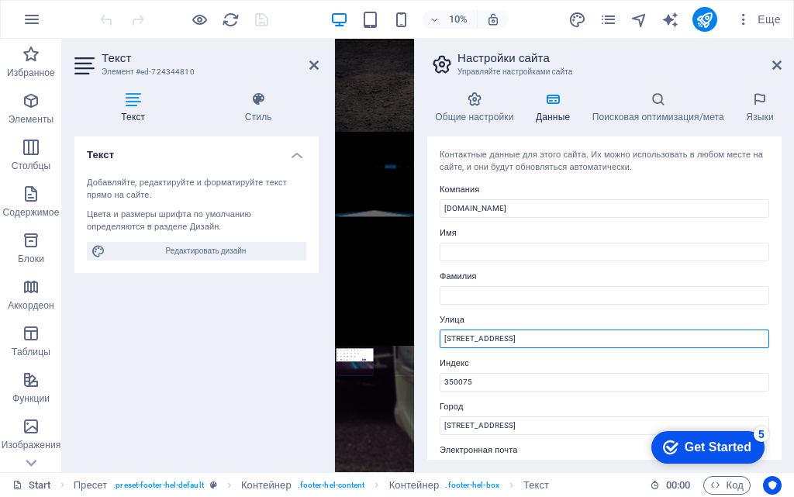
drag, startPoint x: 518, startPoint y: 337, endPoint x: 441, endPoint y: 340, distance: 77.6
click at [441, 340] on input "[STREET_ADDRESS]" at bounding box center [603, 338] width 329 height 19
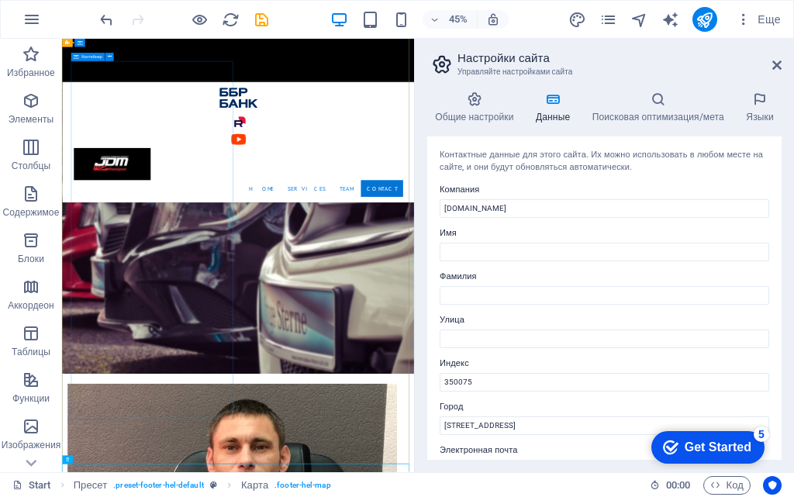
scroll to position [2865, 0]
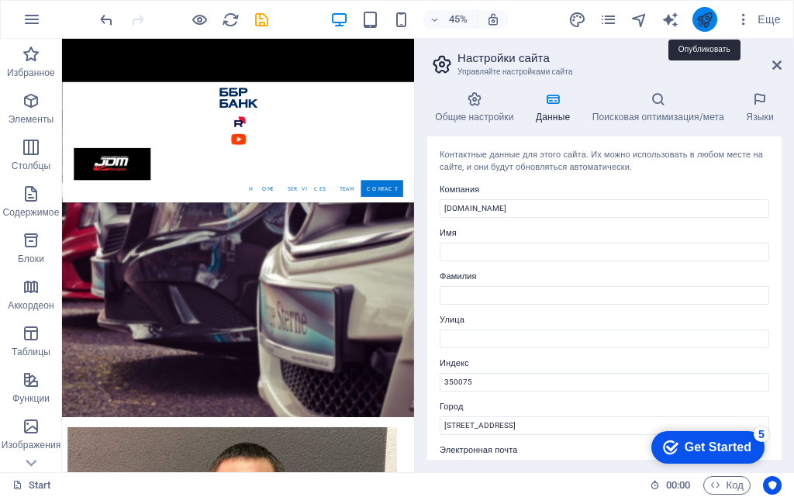
click at [713, 14] on icon "publish" at bounding box center [704, 20] width 18 height 18
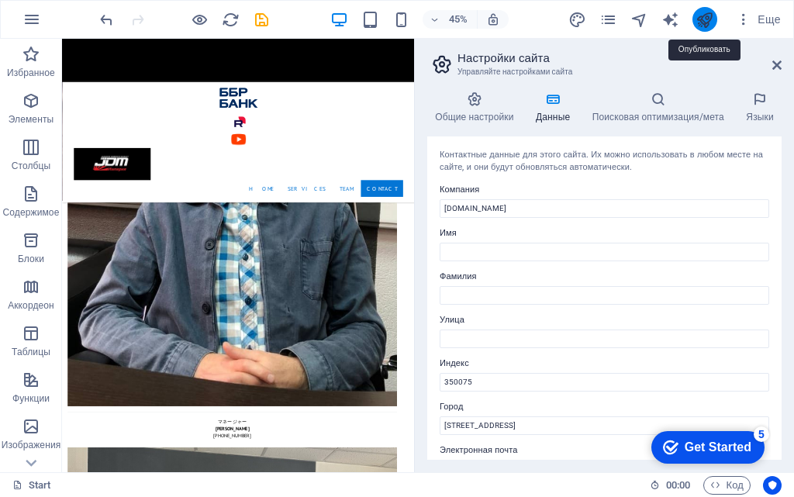
scroll to position [2385, 0]
